Goal: Information Seeking & Learning: Learn about a topic

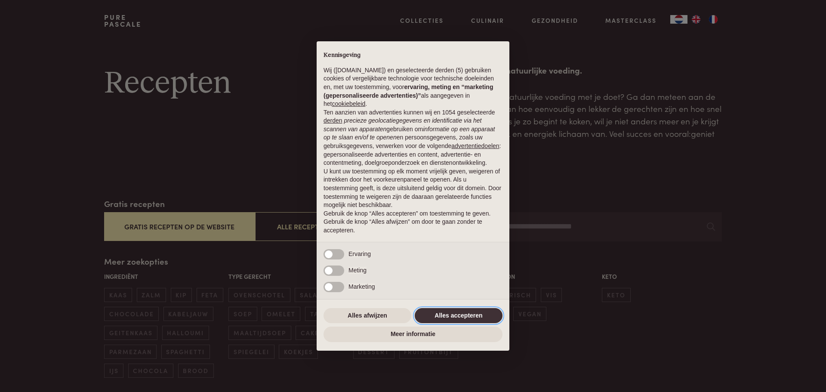
click at [449, 313] on button "Alles accepteren" at bounding box center [459, 315] width 88 height 15
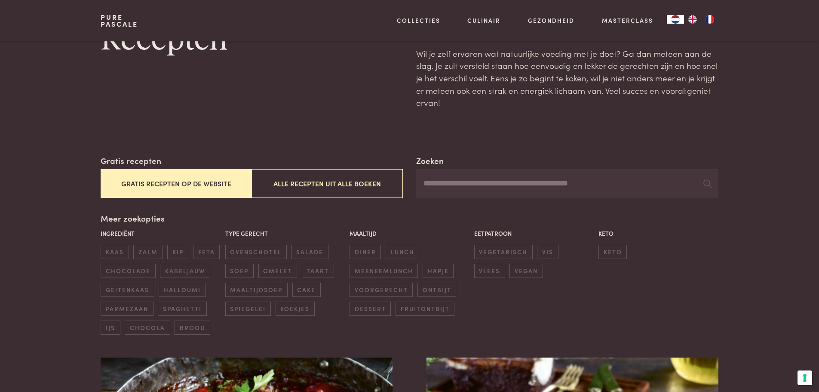
click at [176, 182] on button "Gratis recepten op de website" at bounding box center [176, 183] width 151 height 29
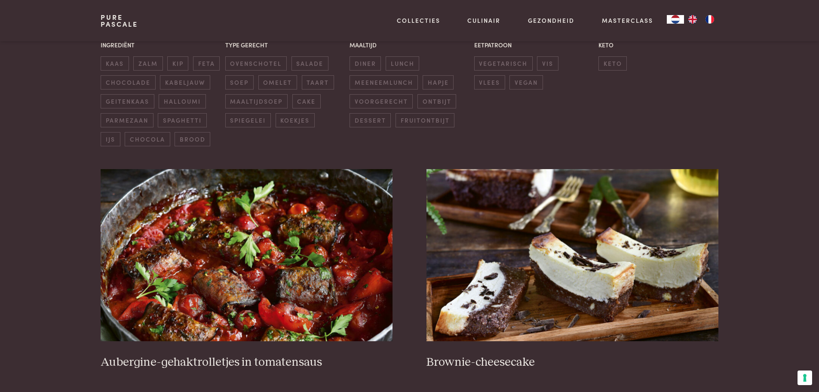
scroll to position [283, 0]
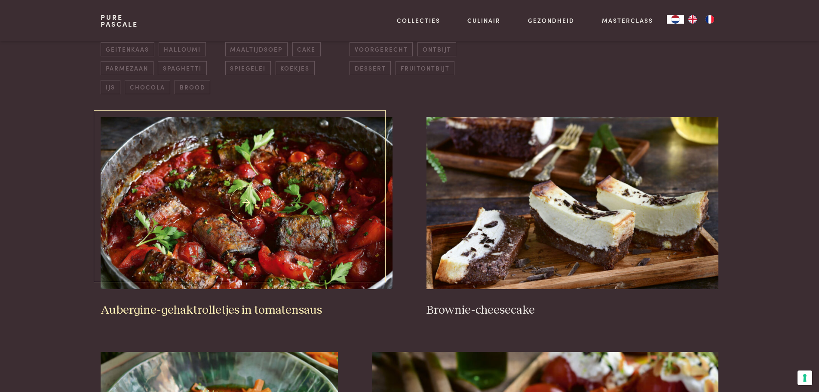
click at [290, 231] on img at bounding box center [247, 203] width 292 height 172
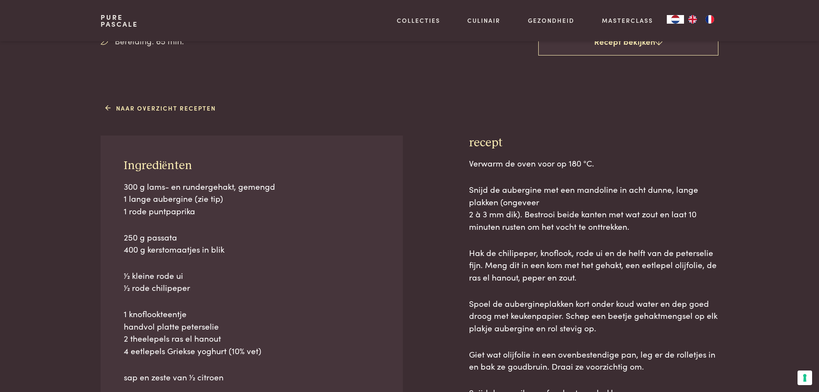
scroll to position [129, 0]
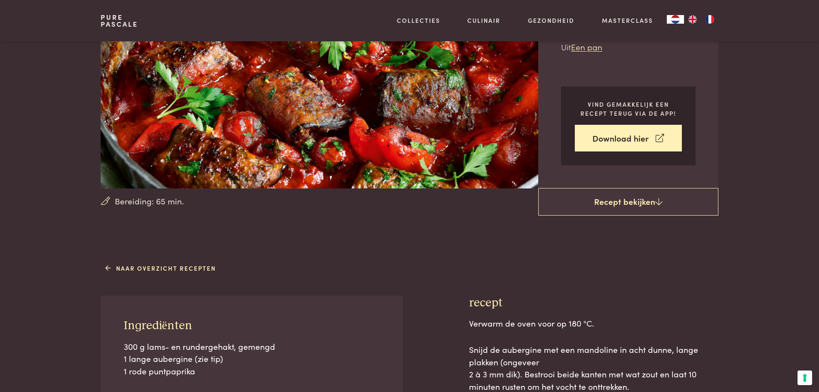
click at [110, 266] on link "Naar overzicht recepten" at bounding box center [160, 268] width 111 height 9
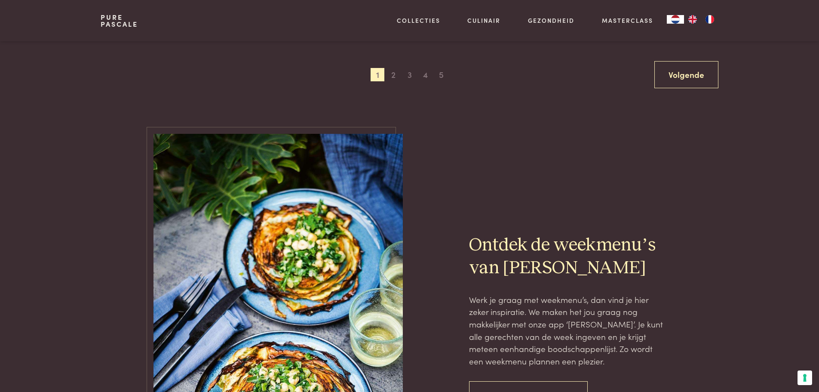
scroll to position [1548, 0]
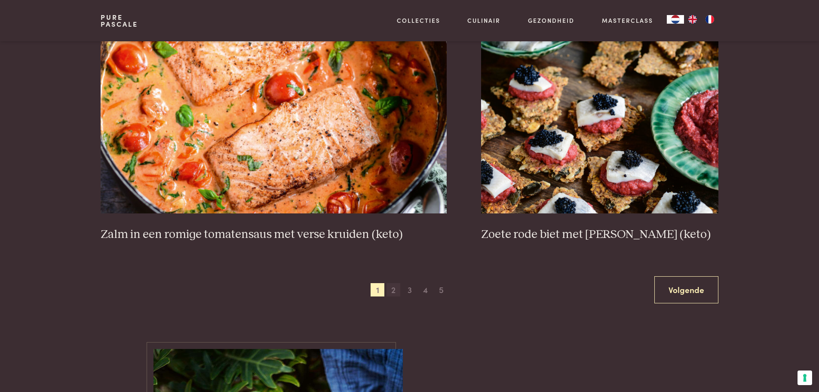
click at [397, 288] on span "2" at bounding box center [394, 290] width 14 height 14
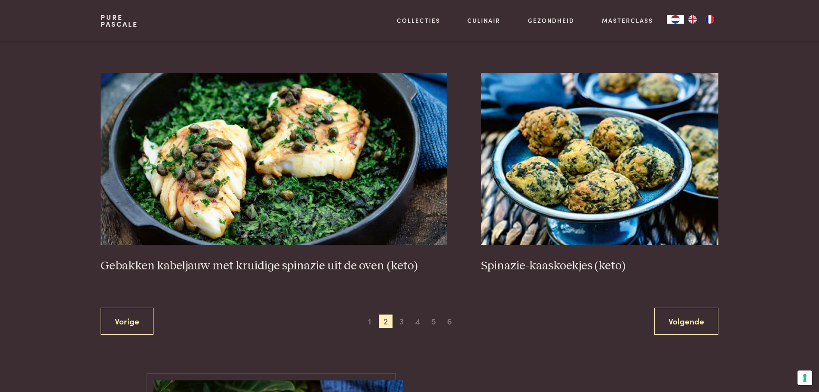
scroll to position [1531, 0]
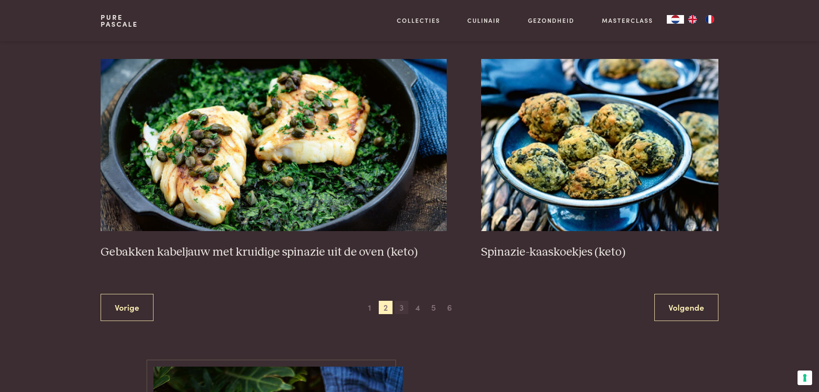
click at [399, 307] on span "3" at bounding box center [402, 308] width 14 height 14
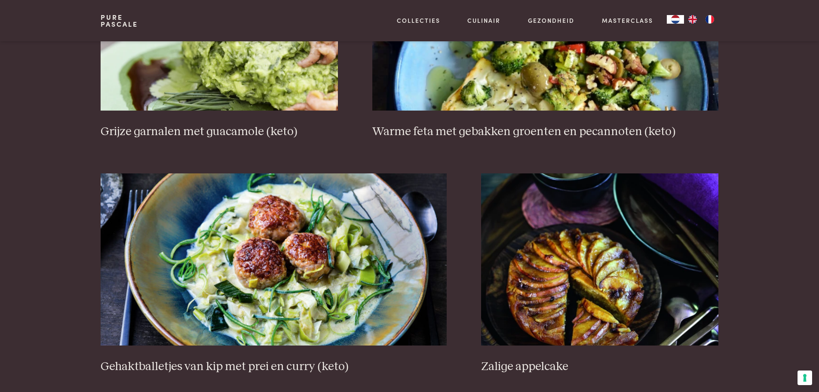
scroll to position [1531, 0]
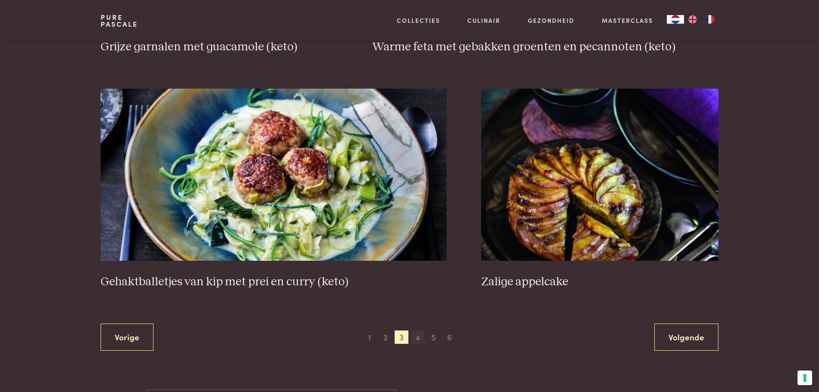
click at [416, 337] on span "4" at bounding box center [418, 337] width 14 height 14
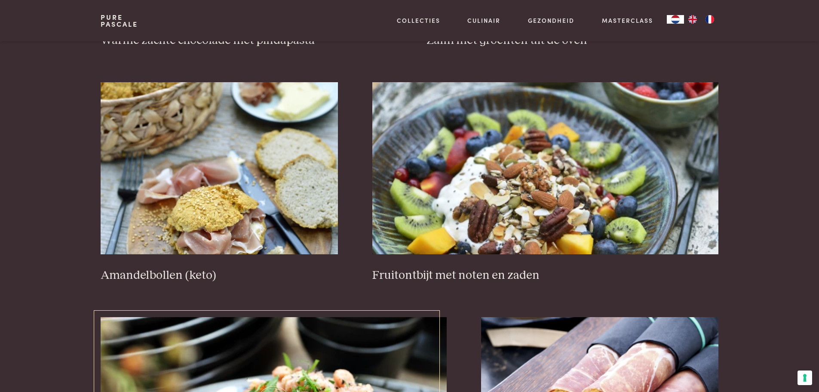
scroll to position [1488, 0]
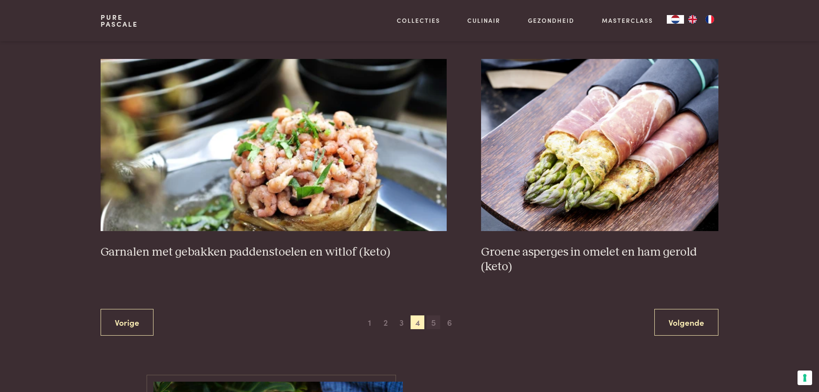
click at [431, 324] on span "5" at bounding box center [434, 322] width 14 height 14
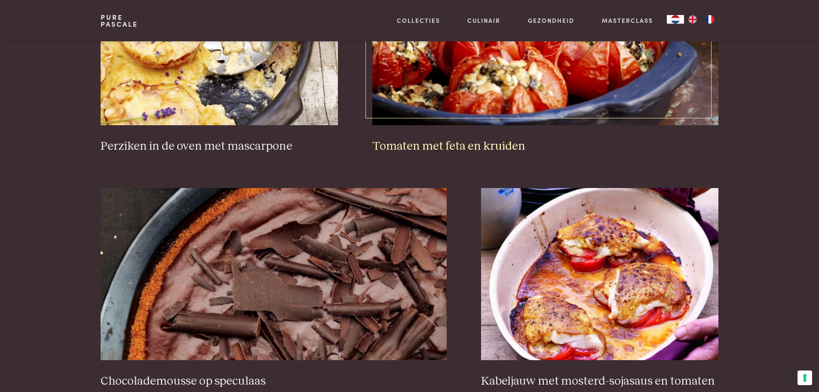
scroll to position [1531, 0]
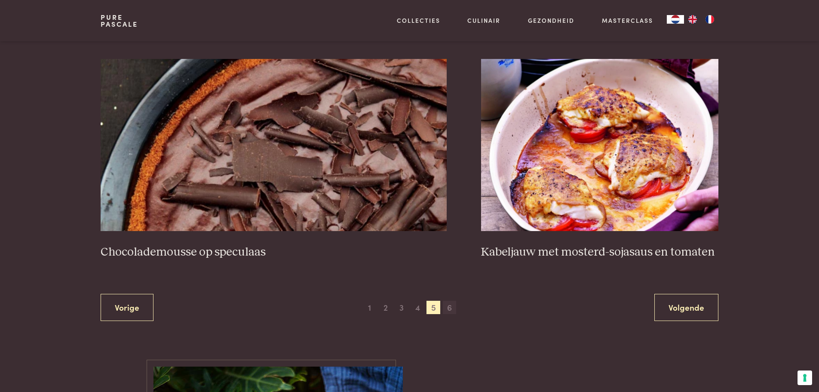
click at [449, 306] on span "6" at bounding box center [450, 308] width 14 height 14
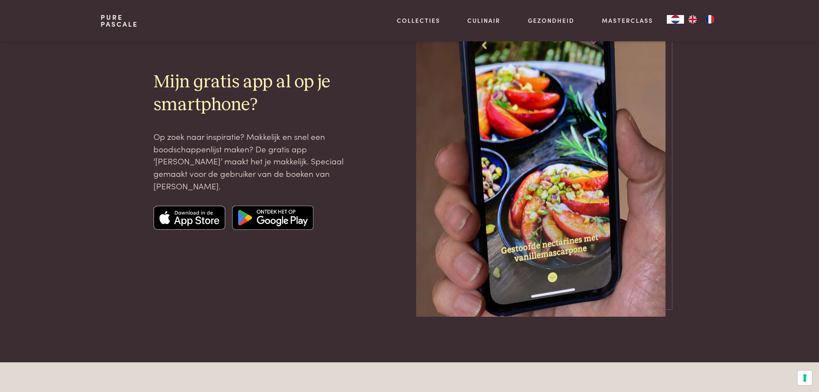
scroll to position [929, 0]
